Goal: Task Accomplishment & Management: Use online tool/utility

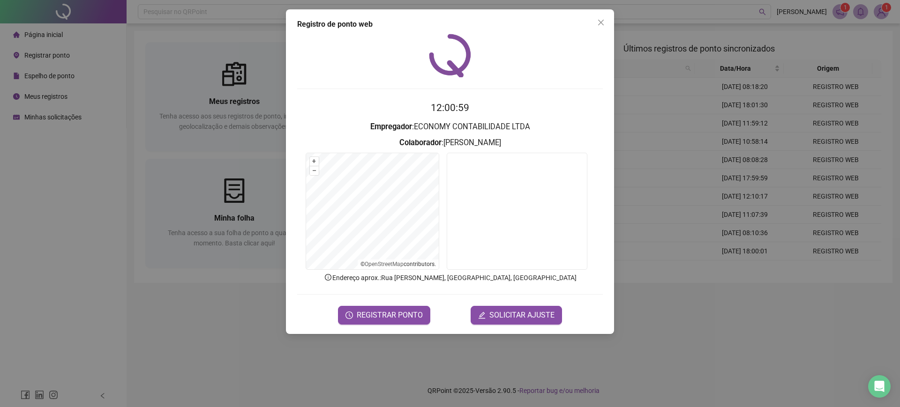
click at [184, 207] on div "Registro de ponto web 12:00:59 Empregador : ECONOMY CONTABILIDADE LTDA Colabora…" at bounding box center [450, 203] width 900 height 407
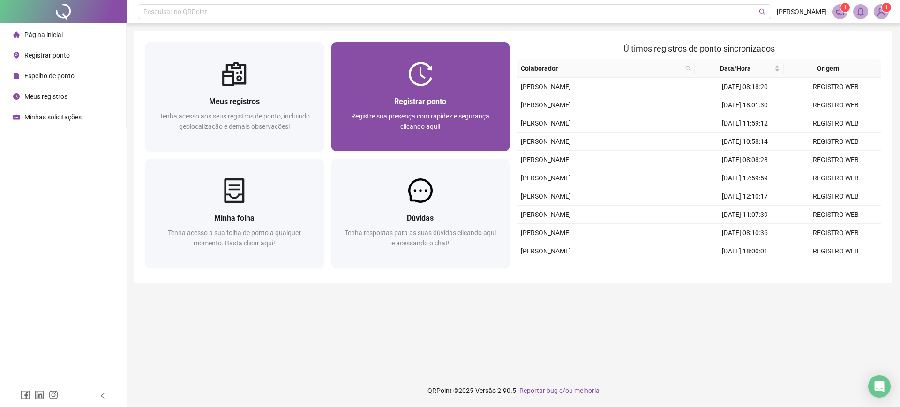
click at [383, 98] on div "Registrar ponto" at bounding box center [421, 102] width 156 height 12
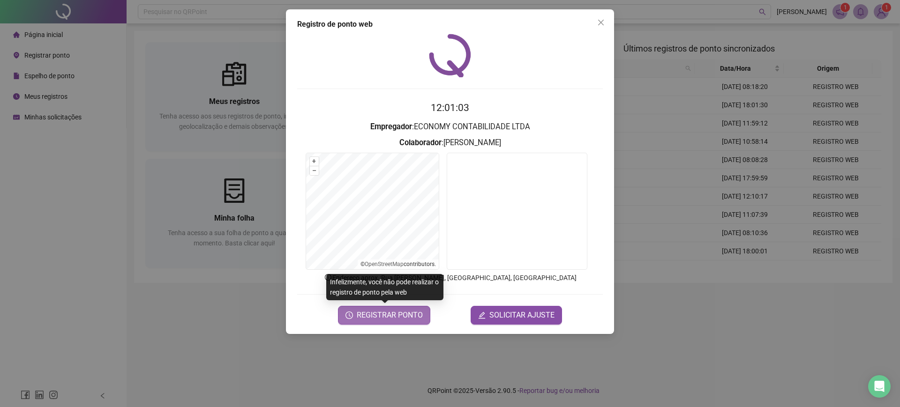
click at [383, 319] on span "REGISTRAR PONTO" at bounding box center [390, 315] width 66 height 11
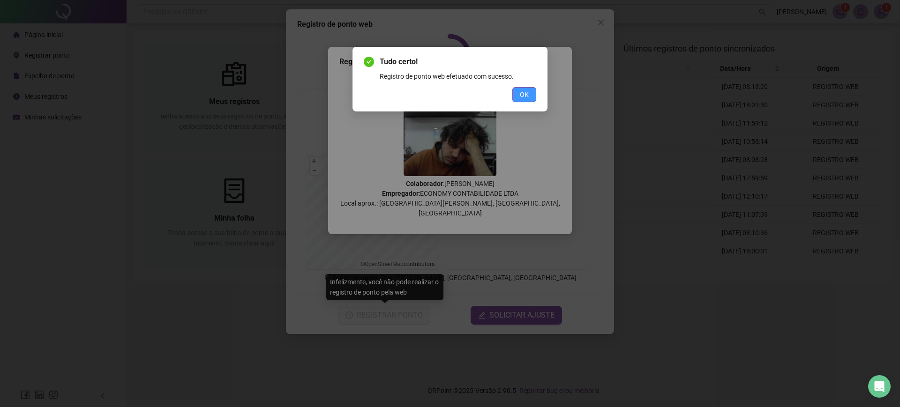
click at [527, 100] on div "Tudo certo! Registro de ponto web efetuado com sucesso. OK" at bounding box center [450, 79] width 195 height 65
click at [527, 99] on span "OK" at bounding box center [524, 95] width 9 height 10
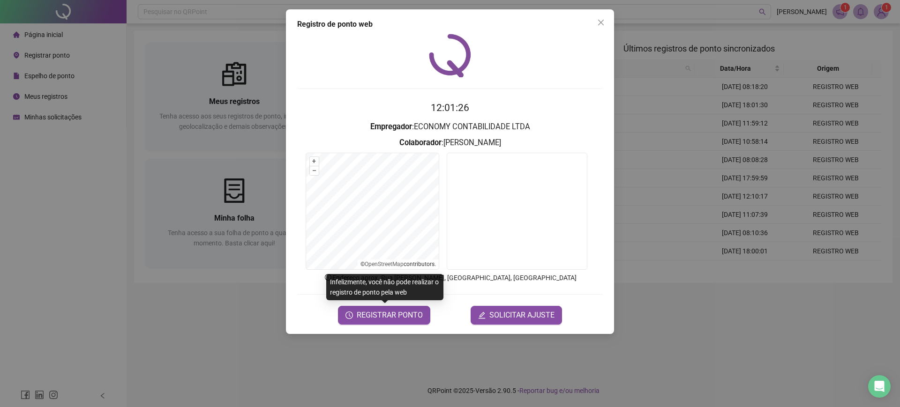
click at [417, 304] on form "12:01:26 Empregador : ECONOMY CONTABILIDADE LTDA Colaborador : [PERSON_NAME] + …" at bounding box center [450, 212] width 306 height 224
click at [410, 317] on span "REGISTRAR PONTO" at bounding box center [390, 315] width 66 height 11
click at [228, 195] on div "Registro de ponto web 12:05:35 Empregador : ECONOMY CONTABILIDADE LTDA Colabora…" at bounding box center [450, 203] width 900 height 407
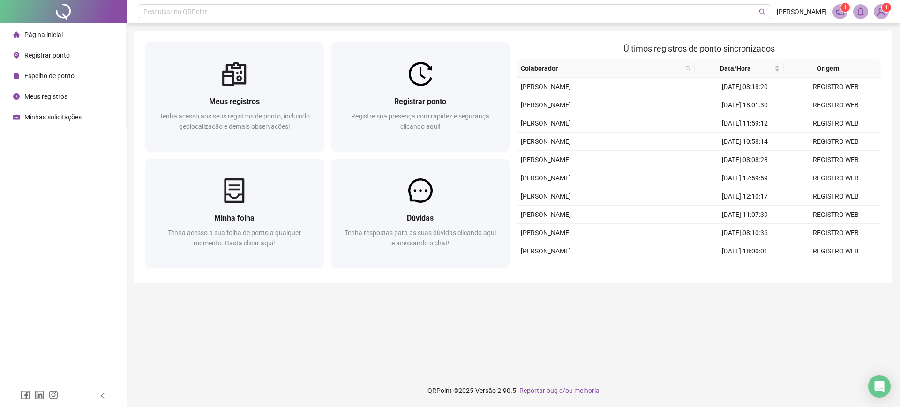
click at [613, 136] on td "[PERSON_NAME]" at bounding box center [608, 142] width 182 height 18
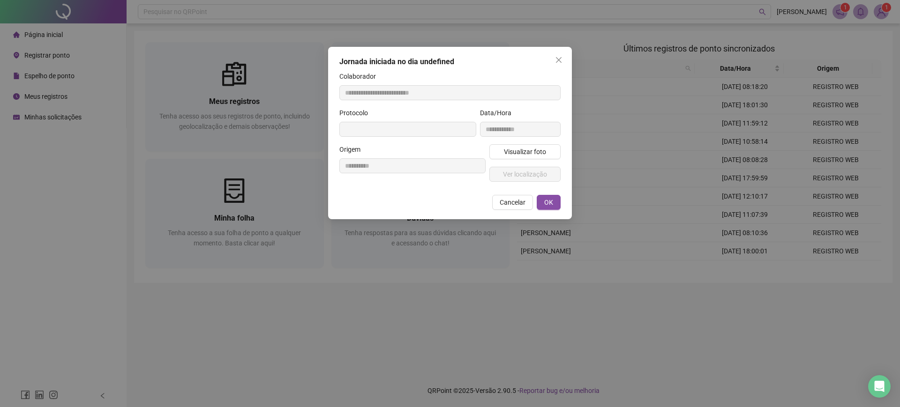
type input "**********"
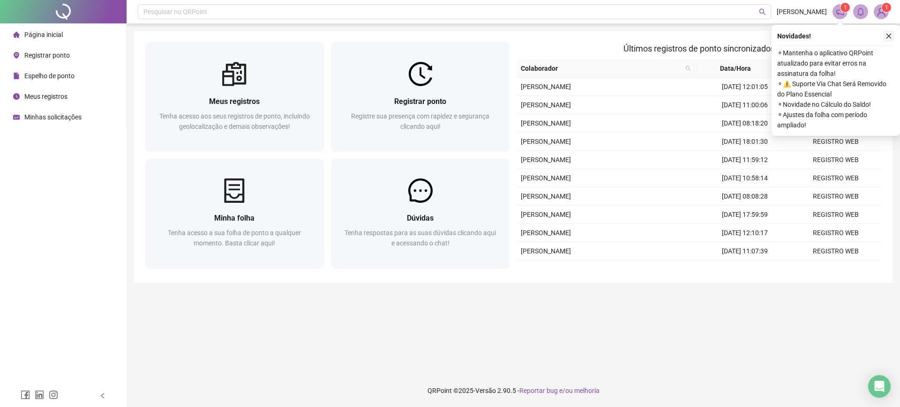
click at [885, 39] on button "button" at bounding box center [888, 35] width 11 height 11
